Goal: Task Accomplishment & Management: Manage account settings

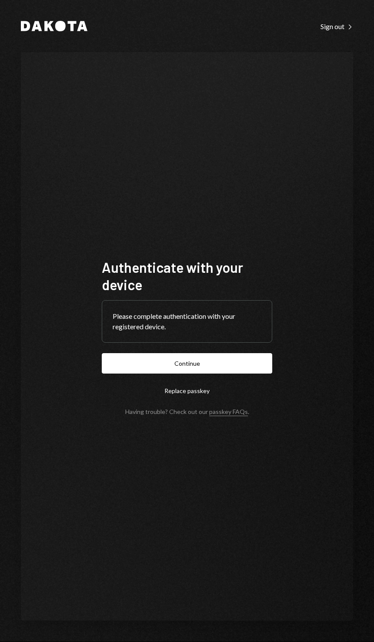
click at [259, 374] on button "Continue" at bounding box center [187, 363] width 170 height 20
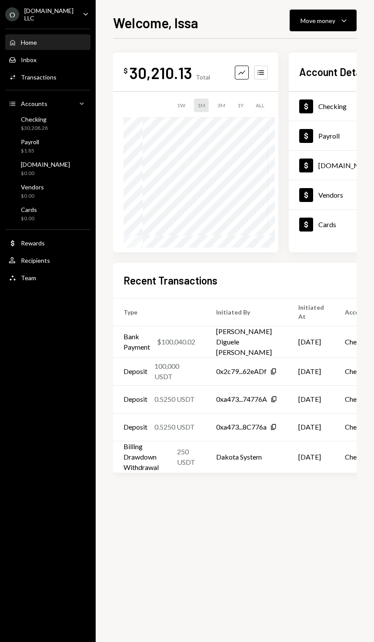
click at [27, 13] on div "[DOMAIN_NAME] LLC" at bounding box center [49, 14] width 51 height 15
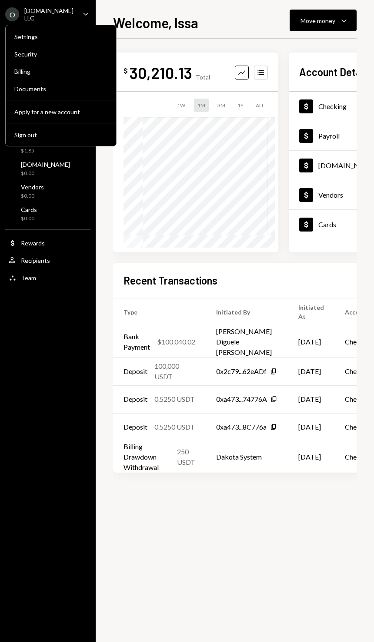
click at [39, 36] on div "Settings" at bounding box center [60, 36] width 93 height 7
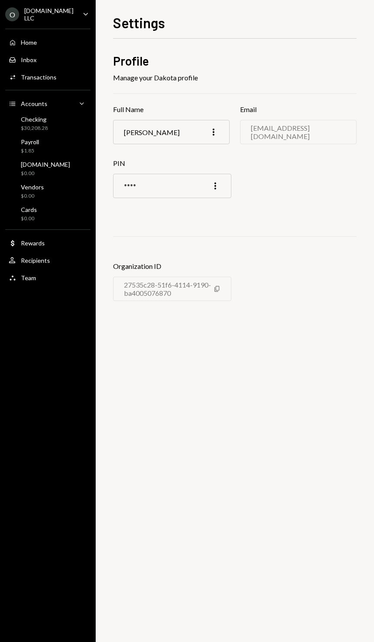
click at [27, 282] on div "Team Team" at bounding box center [48, 278] width 78 height 15
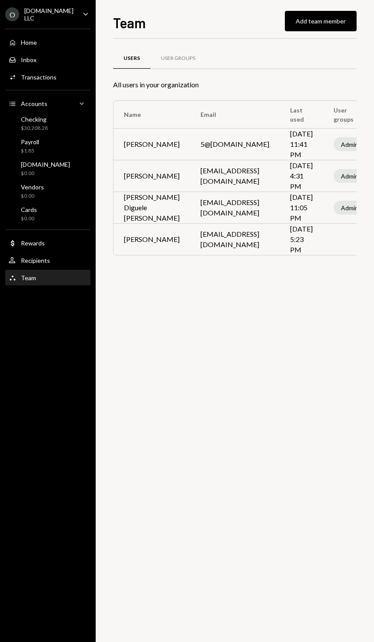
click at [316, 13] on button "Add team member" at bounding box center [321, 21] width 72 height 20
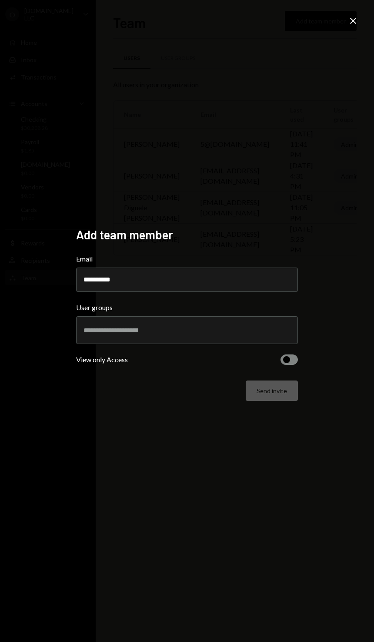
type input "**********"
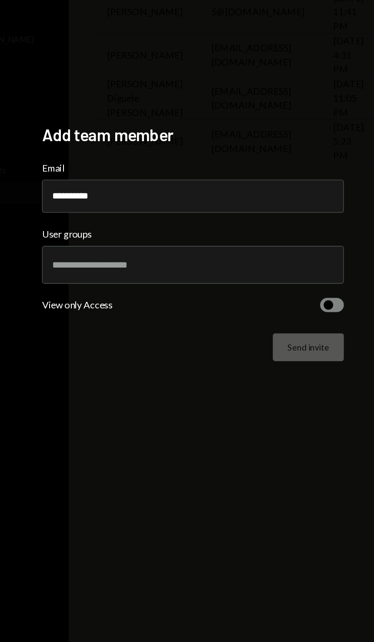
click at [280, 355] on button "button" at bounding box center [288, 360] width 17 height 10
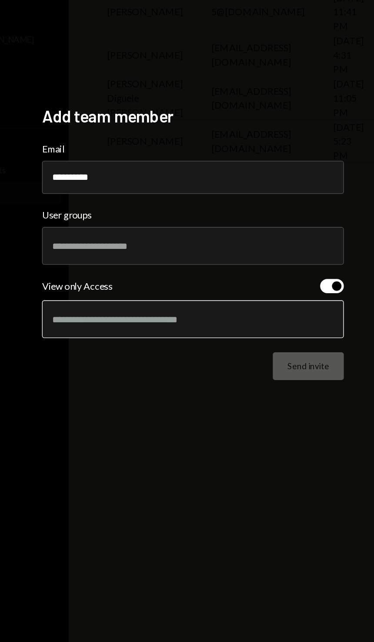
click at [83, 366] on input "text" at bounding box center [186, 370] width 207 height 8
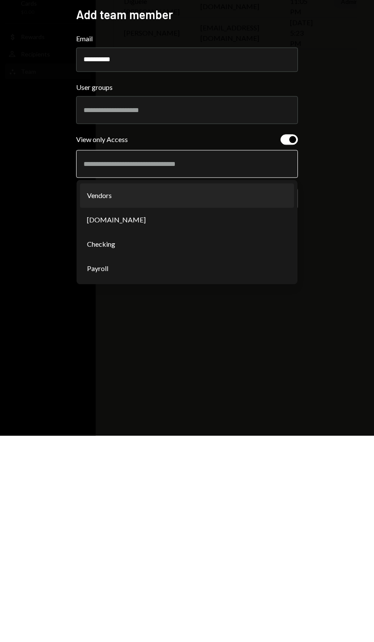
click at [99, 439] on li "Checking" at bounding box center [187, 451] width 214 height 24
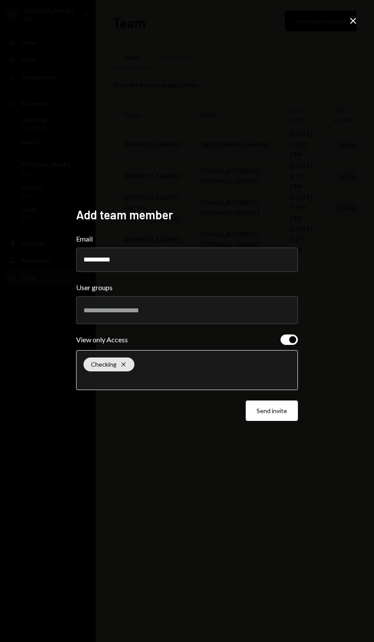
click at [259, 383] on input "text" at bounding box center [186, 379] width 207 height 8
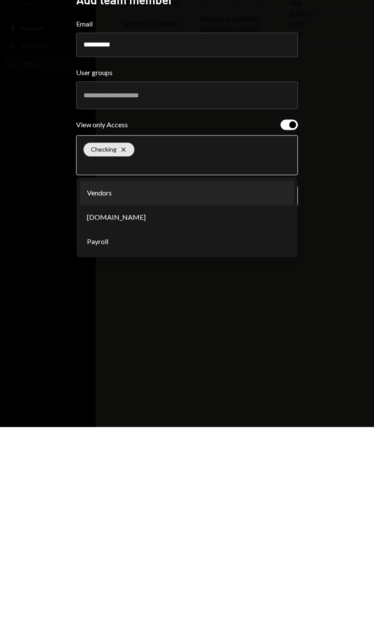
click at [92, 445] on li "Payroll" at bounding box center [187, 457] width 214 height 24
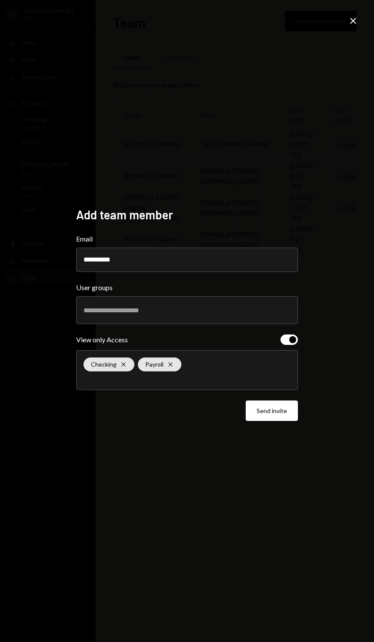
click at [235, 390] on div "Checking Cross Payroll Cross" at bounding box center [186, 370] width 207 height 39
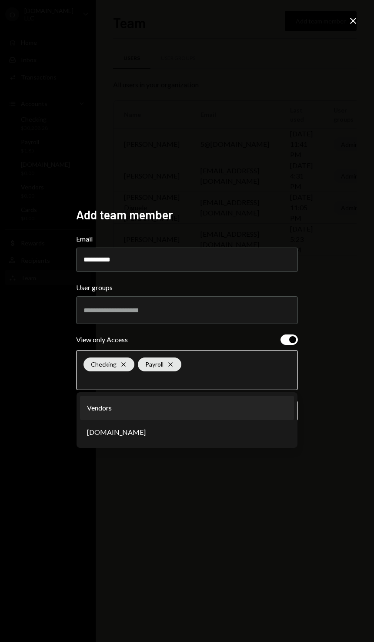
click at [198, 420] on li "Vendors" at bounding box center [187, 408] width 214 height 24
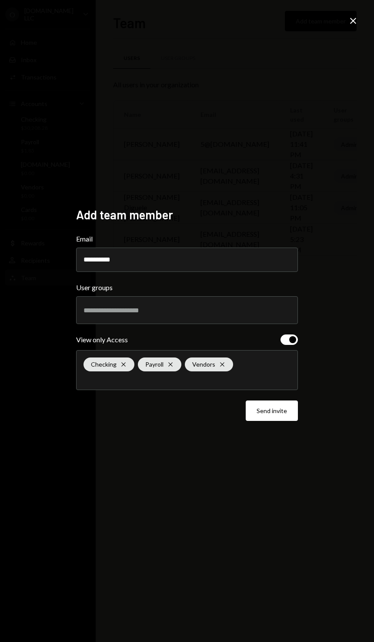
click at [260, 390] on div "Checking Cross Payroll Cross Vendors Cross" at bounding box center [186, 370] width 207 height 39
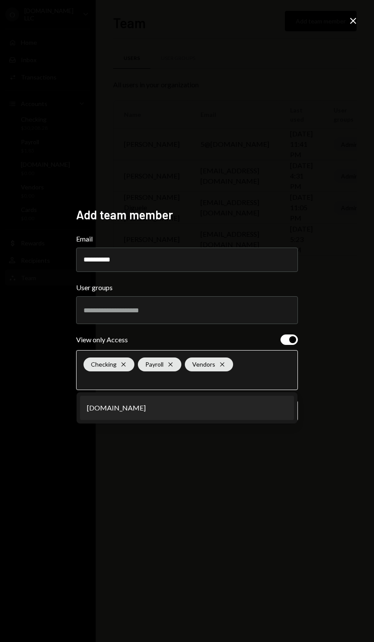
click at [198, 420] on li "[DOMAIN_NAME]" at bounding box center [187, 408] width 214 height 24
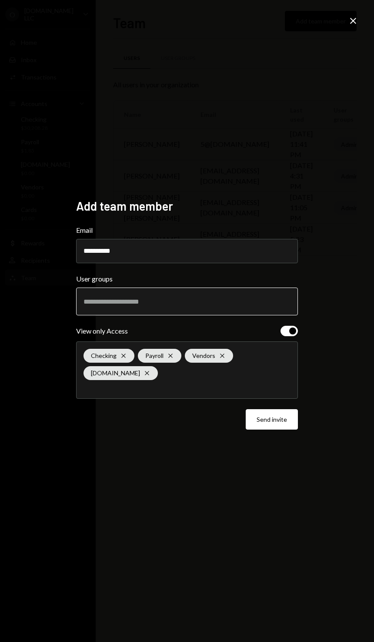
click at [96, 306] on input "text" at bounding box center [186, 302] width 207 height 8
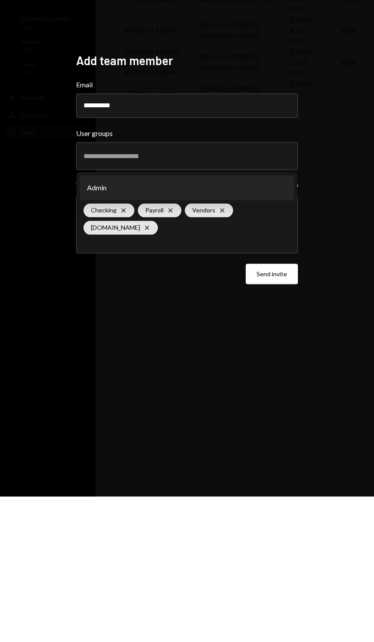
click at [342, 302] on div "**********" at bounding box center [187, 321] width 374 height 642
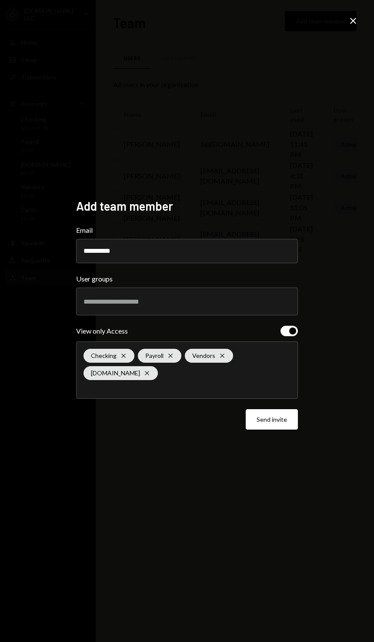
click at [277, 430] on button "Send invite" at bounding box center [272, 419] width 52 height 20
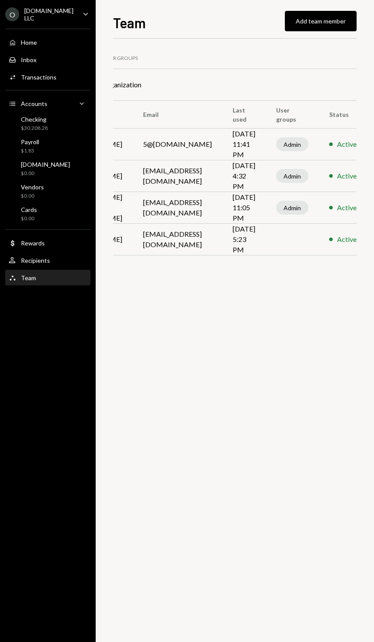
scroll to position [0, 57]
click at [327, 352] on div "Remove" at bounding box center [320, 345] width 43 height 15
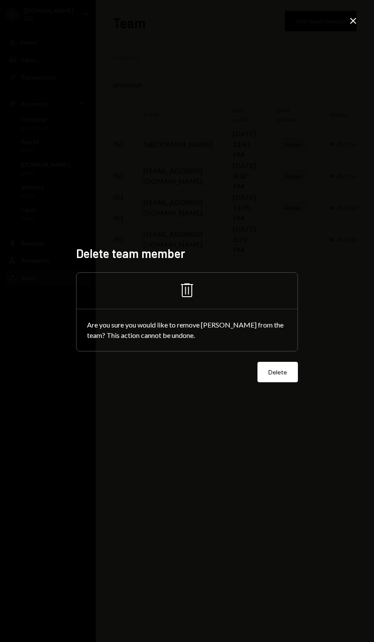
click at [283, 382] on button "Delete" at bounding box center [277, 372] width 40 height 20
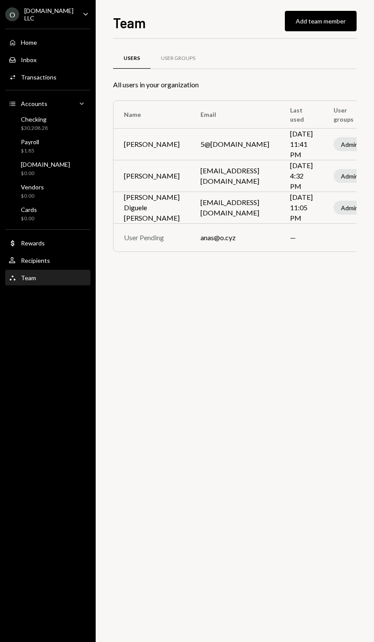
scroll to position [0, 0]
